Goal: Task Accomplishment & Management: Manage account settings

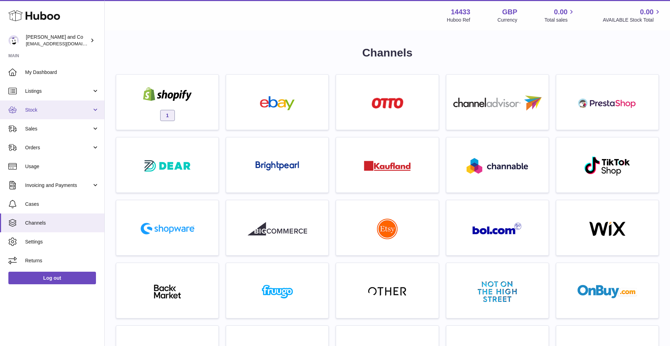
click at [18, 114] on link "Stock" at bounding box center [52, 109] width 104 height 19
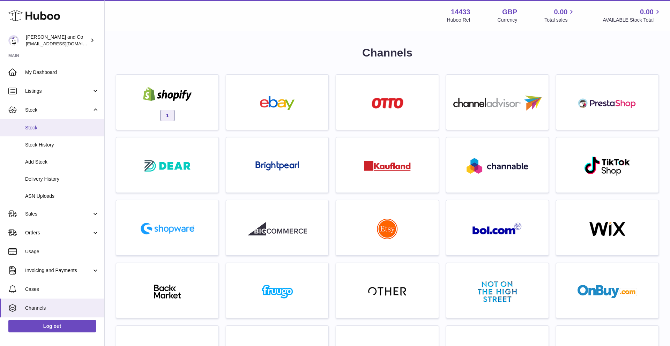
click at [25, 127] on span "Stock" at bounding box center [62, 128] width 74 height 7
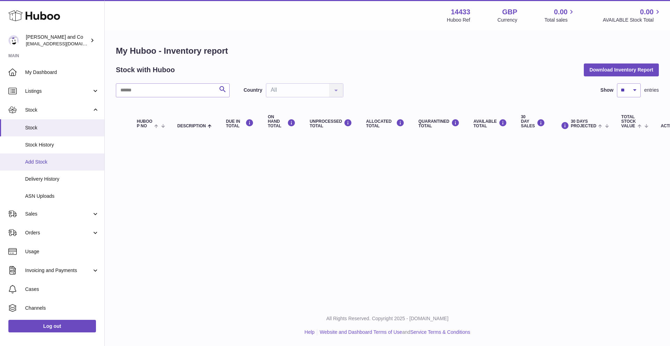
click at [47, 164] on span "Add Stock" at bounding box center [62, 162] width 74 height 7
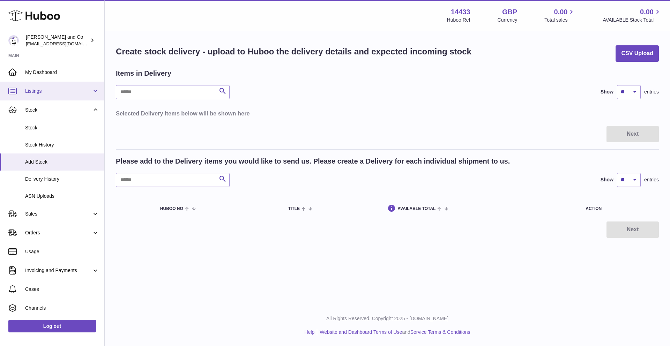
click at [59, 90] on span "Listings" at bounding box center [58, 91] width 67 height 7
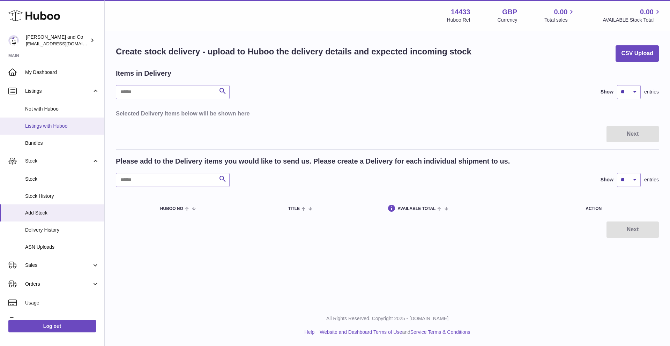
click at [61, 126] on span "Listings with Huboo" at bounding box center [62, 126] width 74 height 7
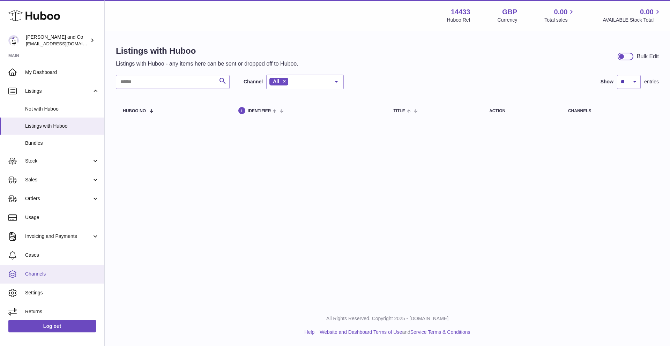
click at [48, 280] on link "Channels" at bounding box center [52, 274] width 104 height 19
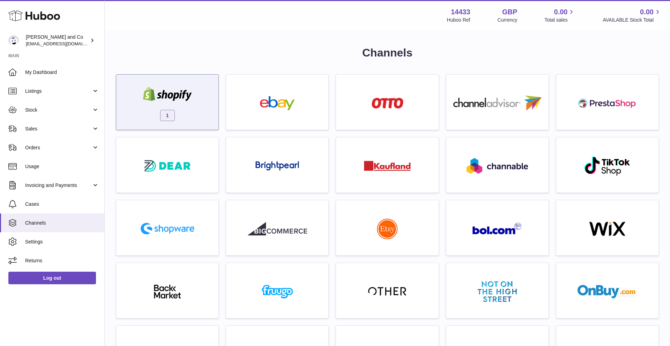
click at [184, 112] on div "1" at bounding box center [167, 104] width 95 height 45
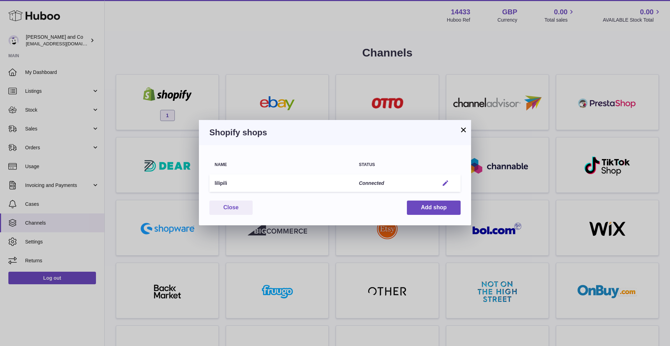
click at [447, 181] on em "button" at bounding box center [445, 183] width 7 height 7
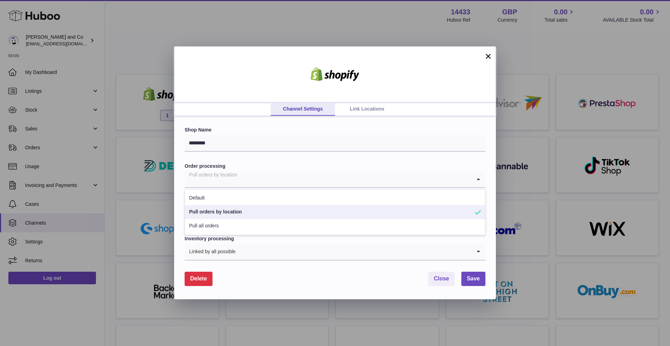
click at [447, 181] on input "Search for option" at bounding box center [328, 179] width 287 height 16
click at [368, 217] on li "Pull orders by location" at bounding box center [335, 212] width 300 height 14
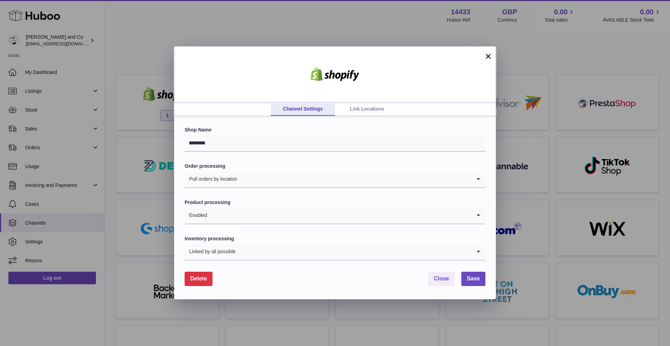
click at [368, 109] on link "Link Locations" at bounding box center [367, 109] width 64 height 13
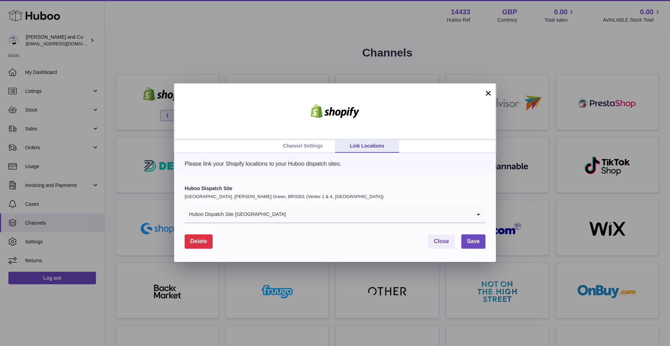
click at [356, 217] on input "Search for option" at bounding box center [378, 215] width 185 height 16
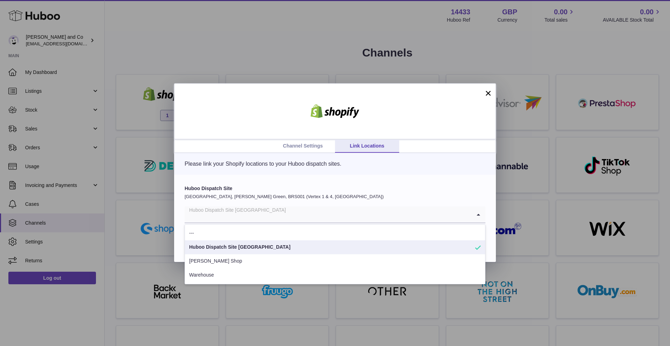
click at [314, 246] on li "Huboo Dispatch Site United Kingdom" at bounding box center [335, 247] width 300 height 14
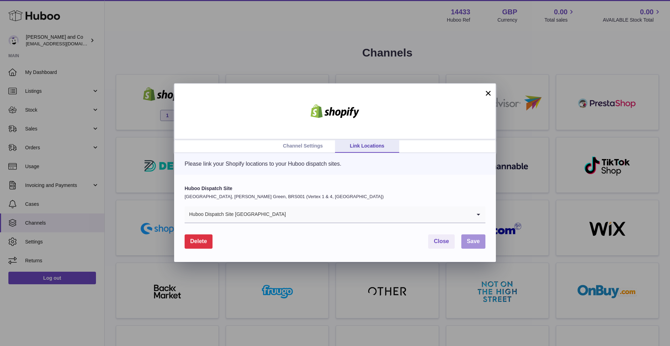
click at [472, 241] on span "Save" at bounding box center [473, 241] width 13 height 6
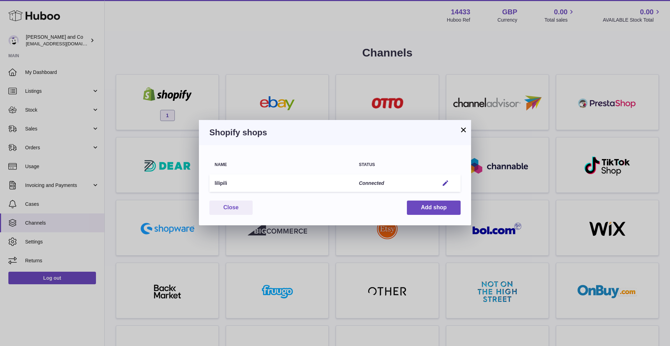
click at [441, 199] on div "Name Status lilipili Connected Edit You have not connected shop yet. Close Add …" at bounding box center [335, 185] width 272 height 80
click at [441, 201] on button "Add shop" at bounding box center [434, 208] width 54 height 14
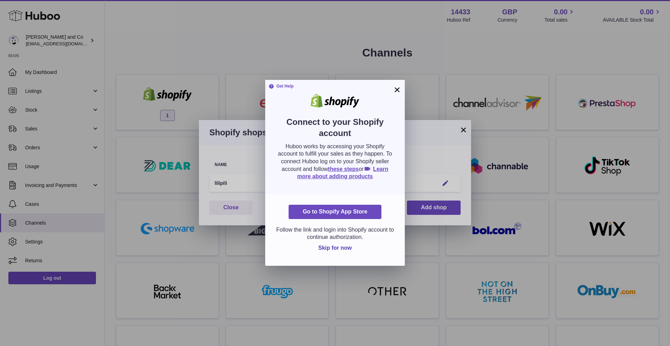
click at [392, 83] on div "Get Help Connect to your Shopify account Huboo works by accessing your Shopify …" at bounding box center [335, 137] width 140 height 114
click at [380, 169] on link "Learn more about adding products" at bounding box center [342, 173] width 91 height 14
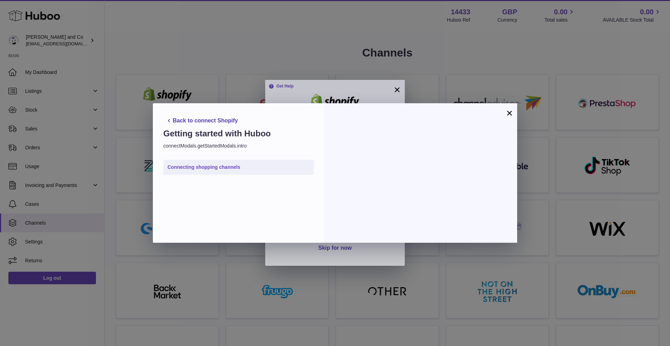
click at [252, 166] on link "Connecting shopping channels" at bounding box center [238, 167] width 150 height 15
click at [510, 112] on button "×" at bounding box center [509, 113] width 8 height 8
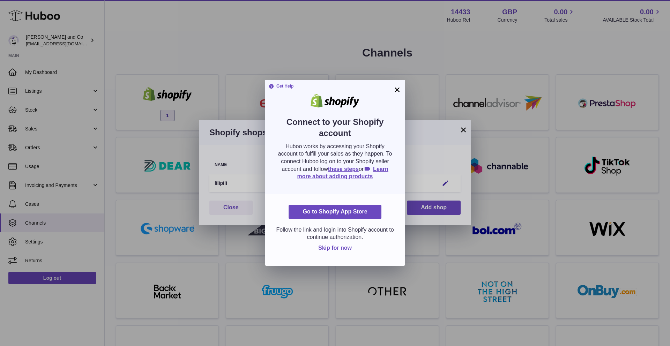
click at [341, 247] on span "Skip for now" at bounding box center [334, 248] width 33 height 6
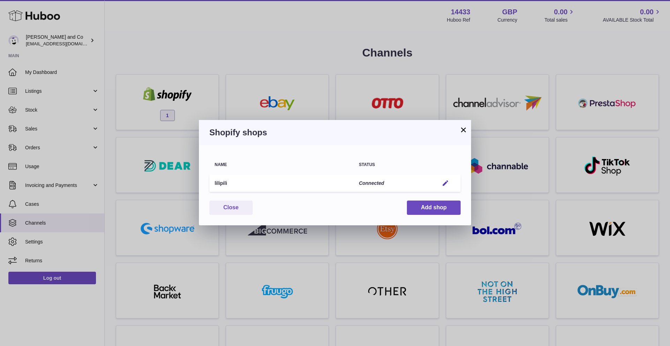
click at [458, 128] on h3 "Shopify shops" at bounding box center [334, 132] width 251 height 11
click at [461, 132] on button "×" at bounding box center [463, 130] width 8 height 8
